Goal: Check status: Check status

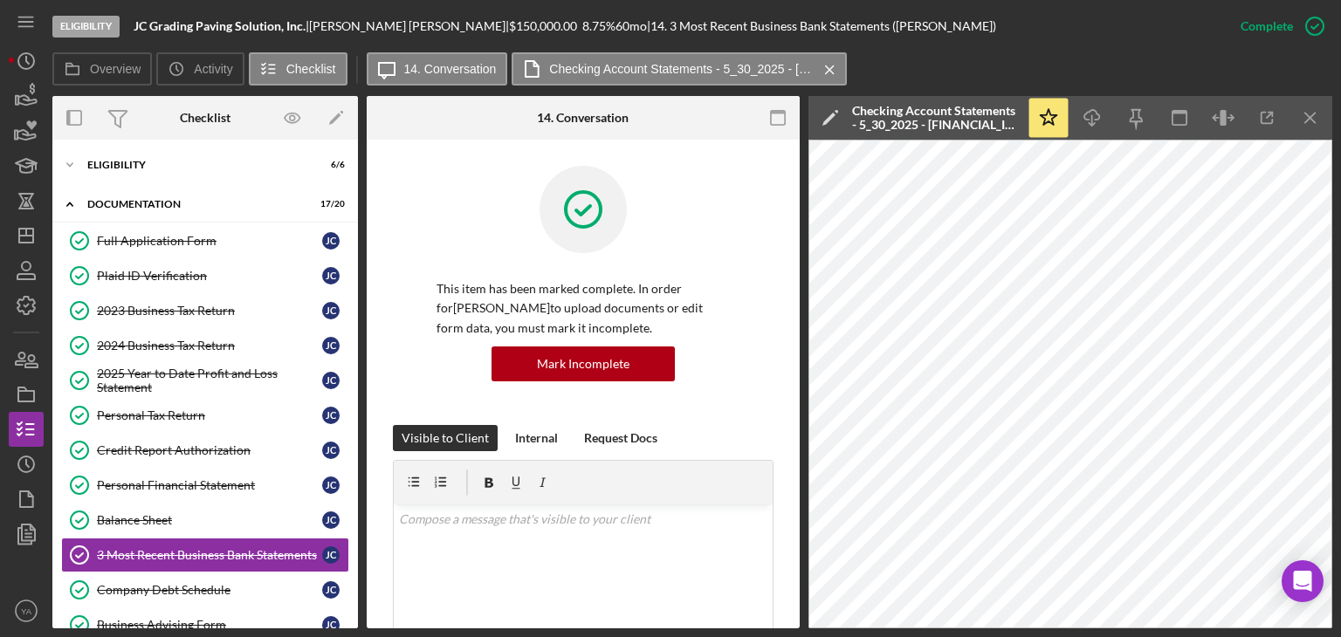
scroll to position [883, 0]
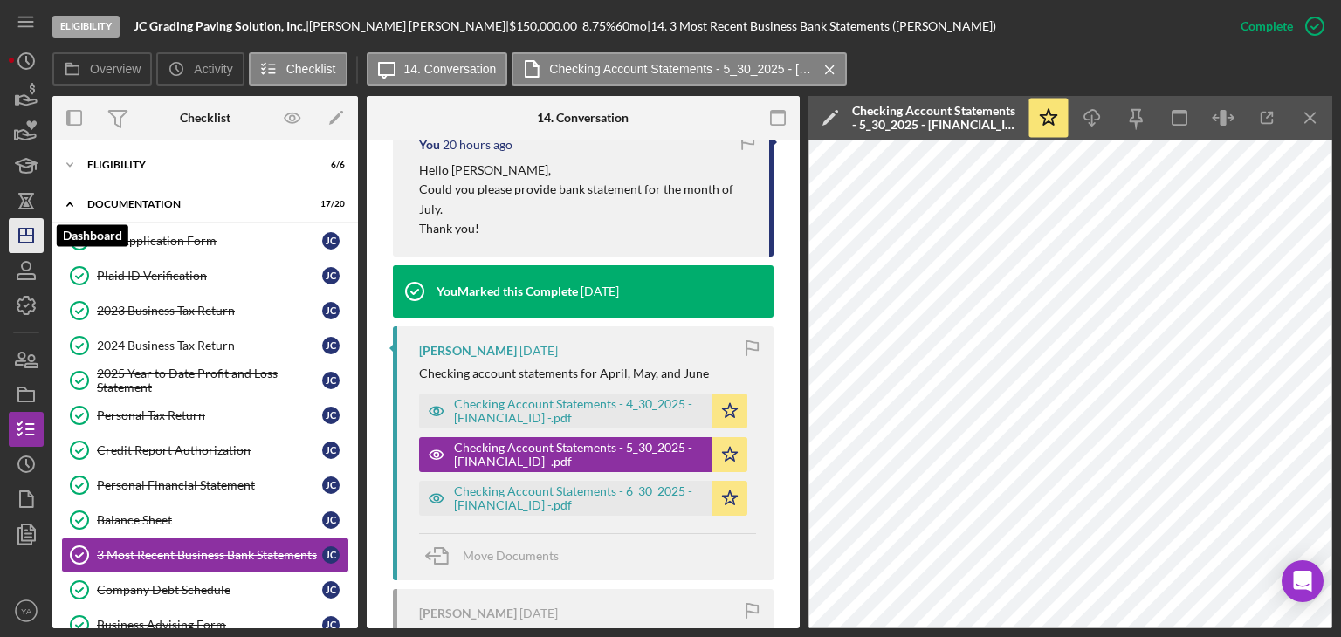
click at [16, 242] on icon "Icon/Dashboard" at bounding box center [26, 236] width 44 height 44
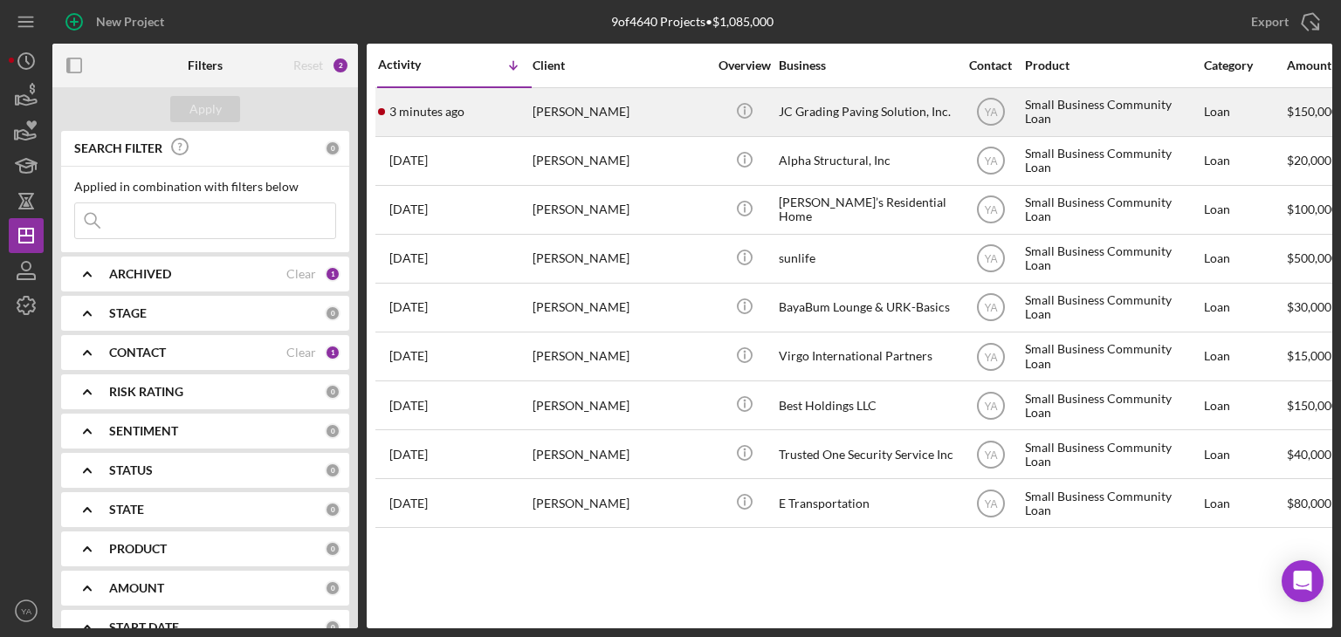
click at [791, 117] on div "JC Grading Paving Solution, Inc." at bounding box center [866, 112] width 175 height 46
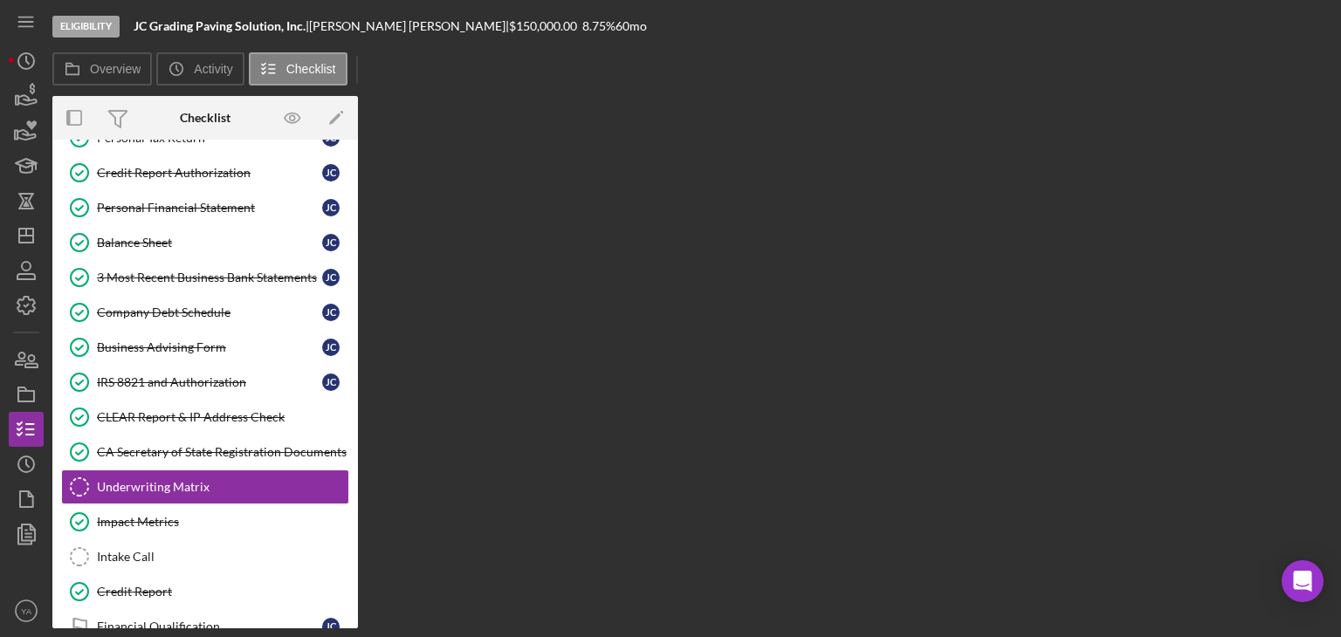
scroll to position [375, 0]
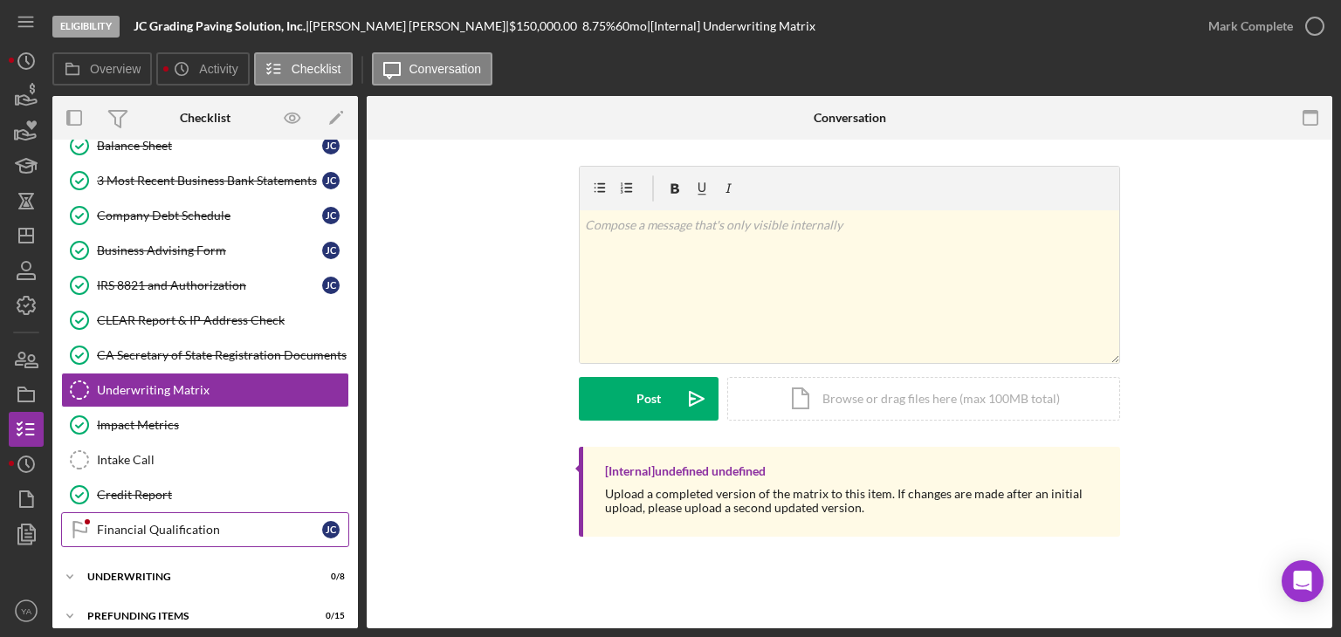
click at [206, 523] on div "Financial Qualification" at bounding box center [209, 530] width 225 height 14
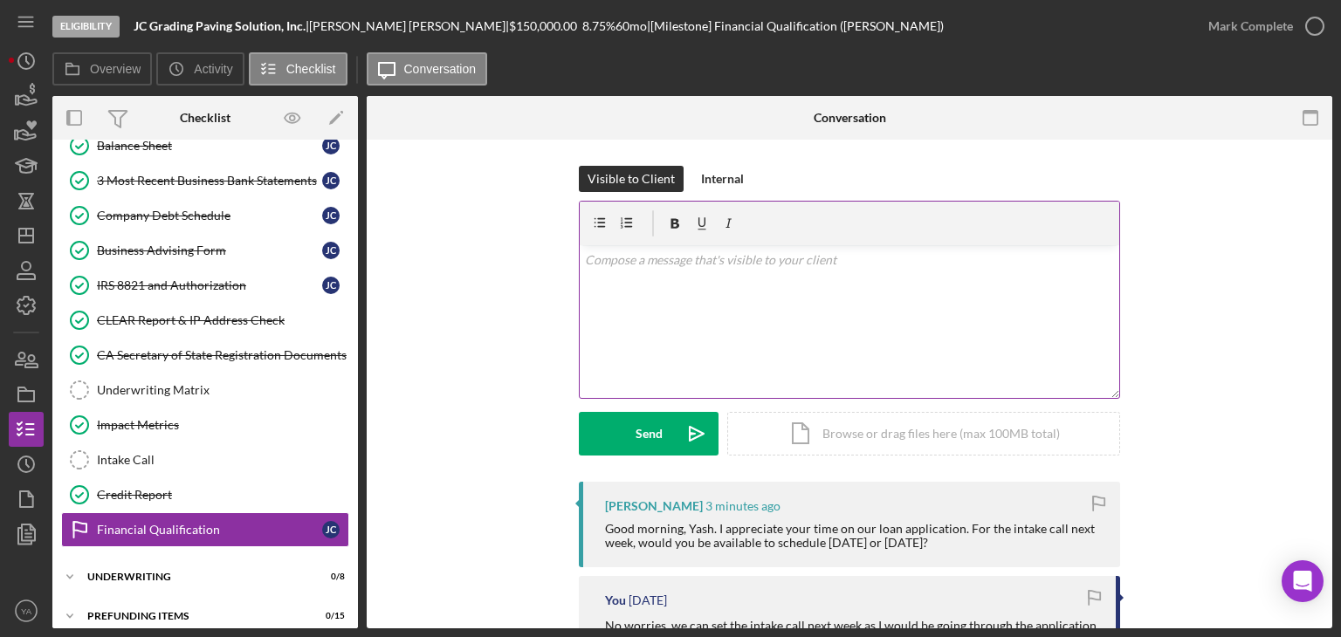
click at [814, 305] on div "v Color teal Color pink Remove color Add row above Add row below Add column bef…" at bounding box center [850, 321] width 540 height 153
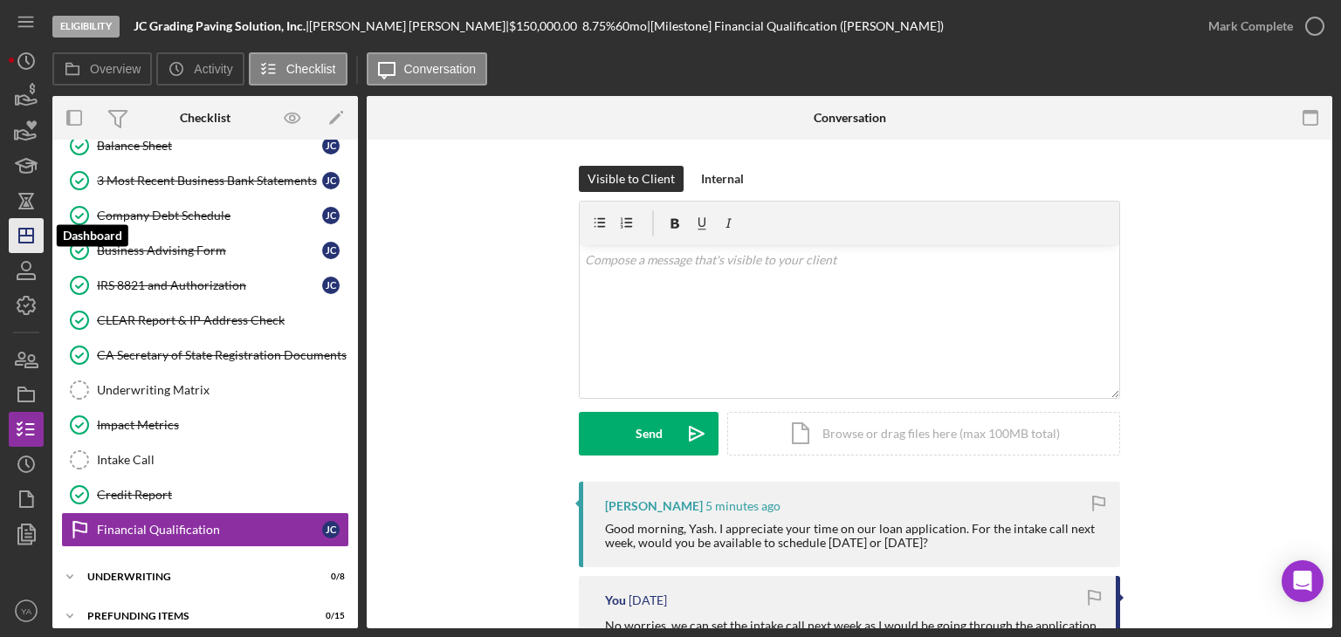
click at [37, 224] on icon "Icon/Dashboard" at bounding box center [26, 236] width 44 height 44
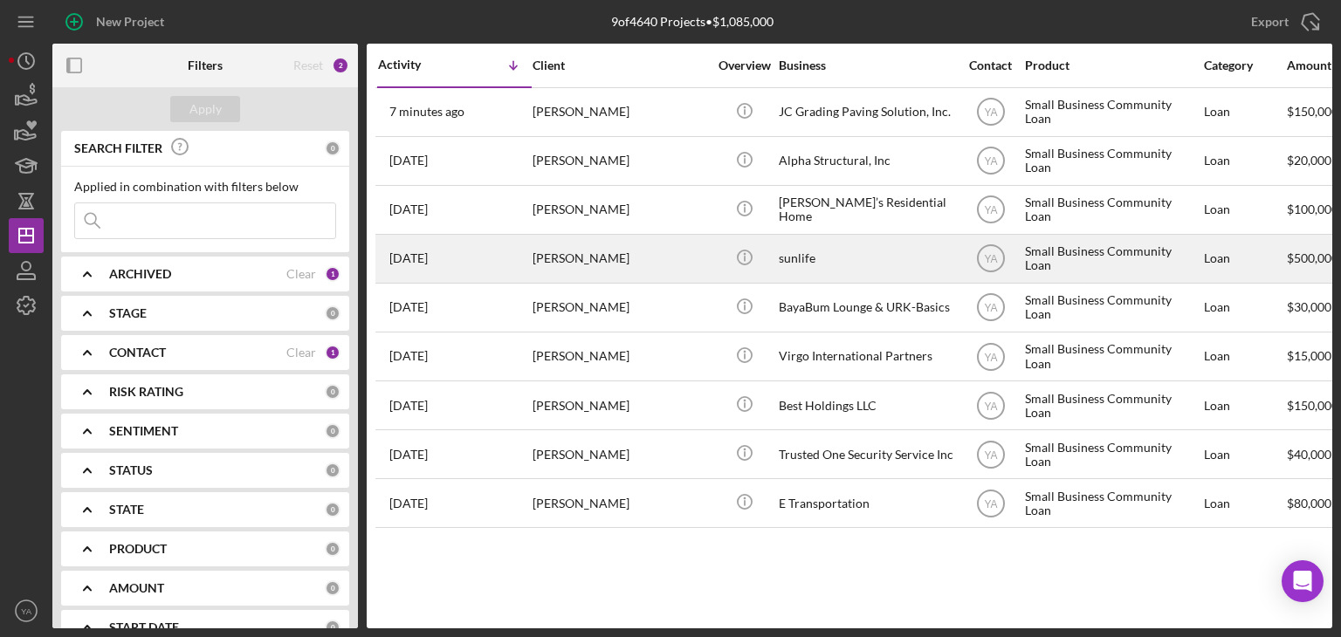
click at [801, 266] on div "sunlife" at bounding box center [866, 259] width 175 height 46
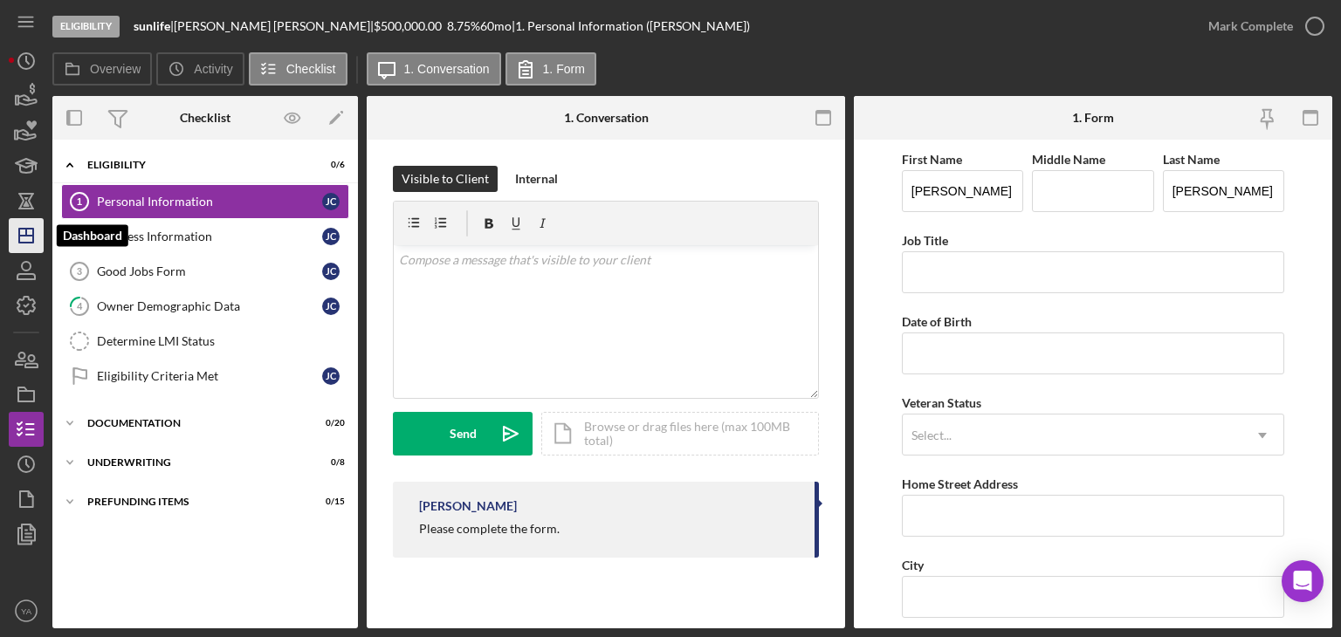
click at [19, 236] on line "button" at bounding box center [26, 236] width 14 height 0
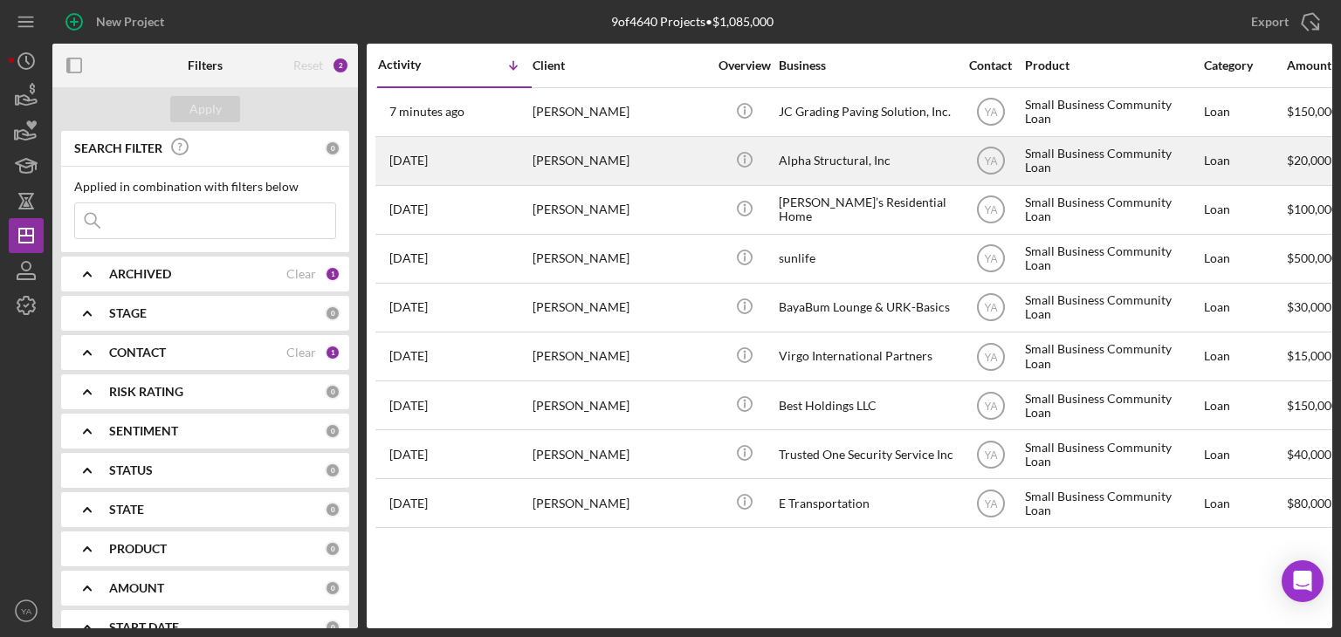
click at [840, 170] on div "Alpha Structural, Inc" at bounding box center [866, 161] width 175 height 46
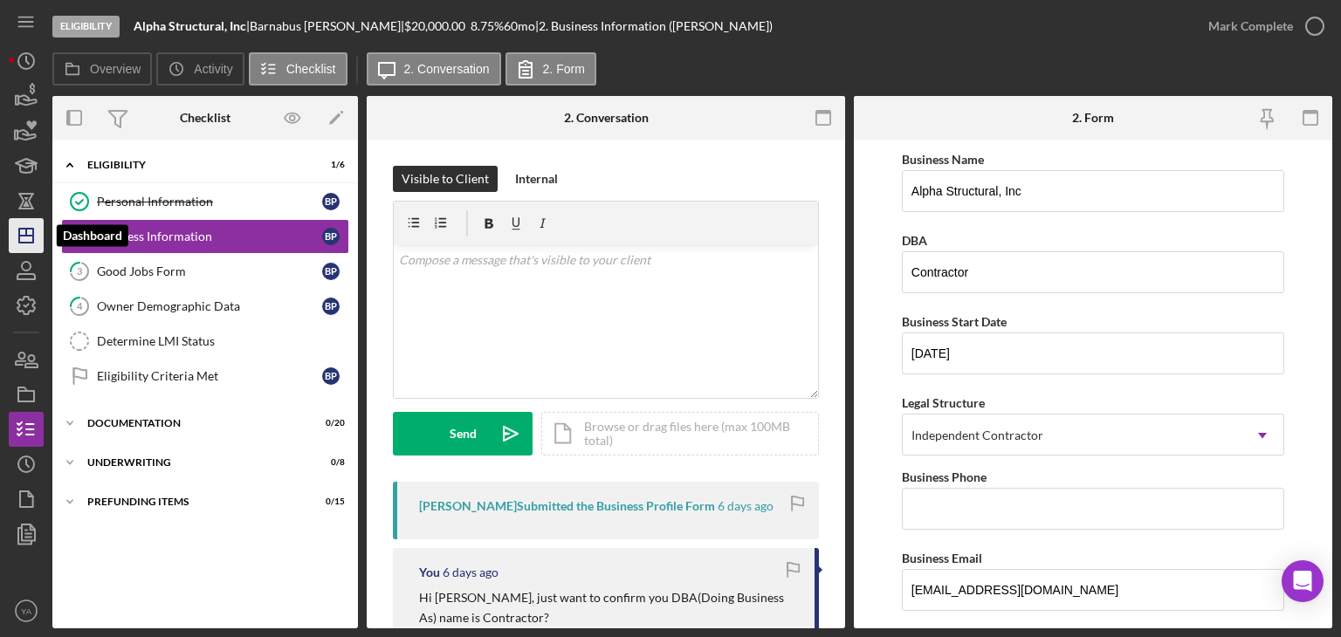
click at [41, 241] on icon "Icon/Dashboard" at bounding box center [26, 236] width 44 height 44
